Goal: Task Accomplishment & Management: Manage account settings

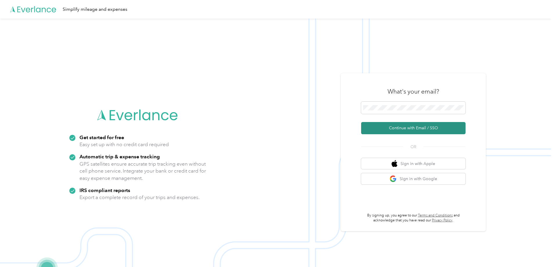
click at [407, 128] on button "Continue with Email / SSO" at bounding box center [413, 128] width 104 height 12
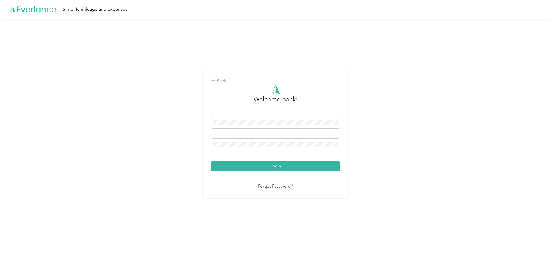
click at [211, 161] on button "Login" at bounding box center [275, 166] width 129 height 10
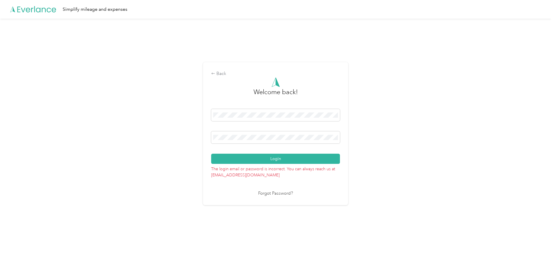
click at [211, 153] on button "Login" at bounding box center [275, 158] width 129 height 10
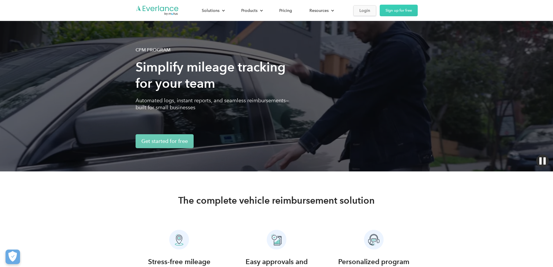
click at [376, 12] on link "Login" at bounding box center [364, 10] width 23 height 11
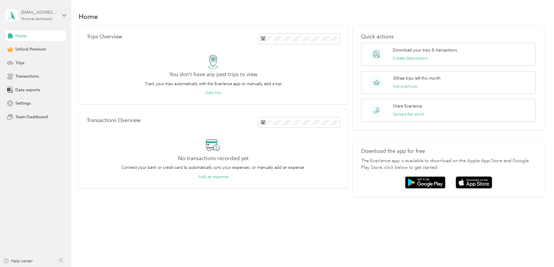
click at [30, 12] on div "kjohnston@westernresevewater.com" at bounding box center [39, 12] width 36 height 6
click at [223, 22] on div "Home" at bounding box center [312, 16] width 466 height 12
click at [24, 105] on span "Settings" at bounding box center [22, 103] width 15 height 6
